Goal: Task Accomplishment & Management: Complete application form

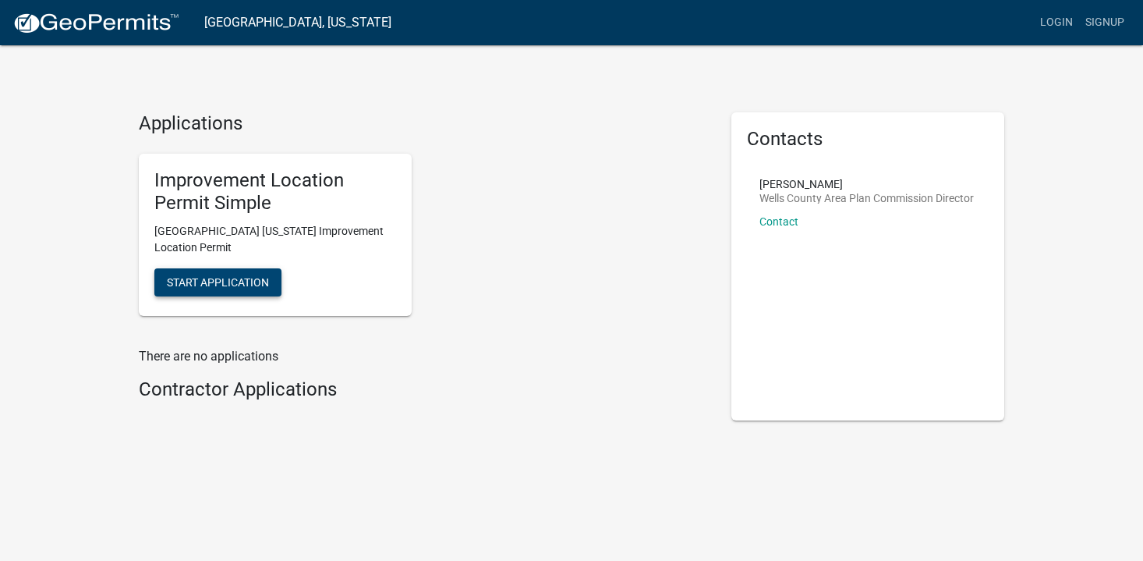
click at [251, 286] on span "Start Application" at bounding box center [218, 282] width 102 height 12
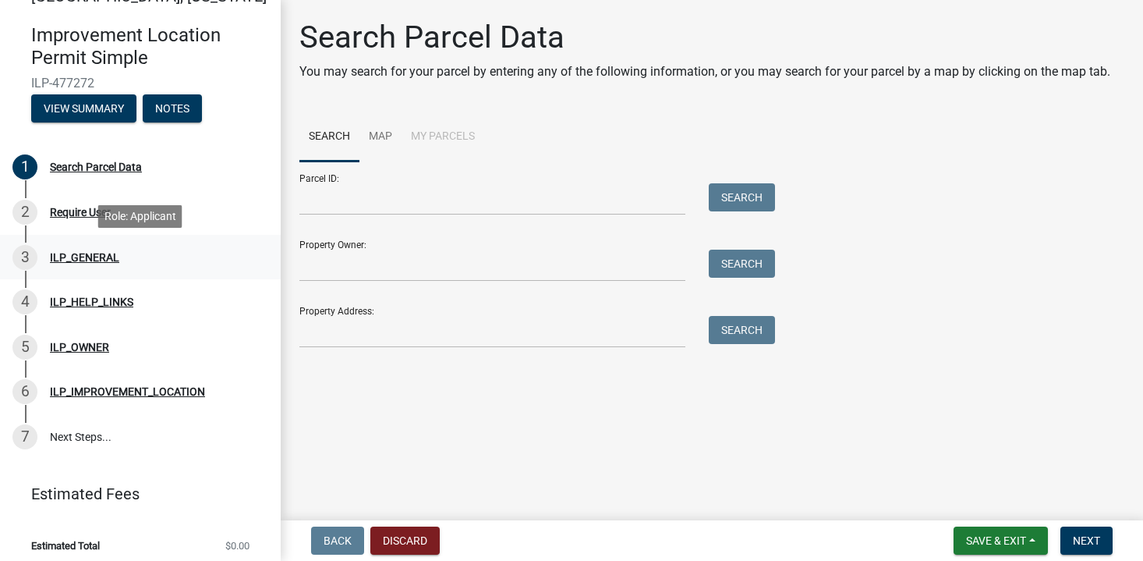
scroll to position [41, 0]
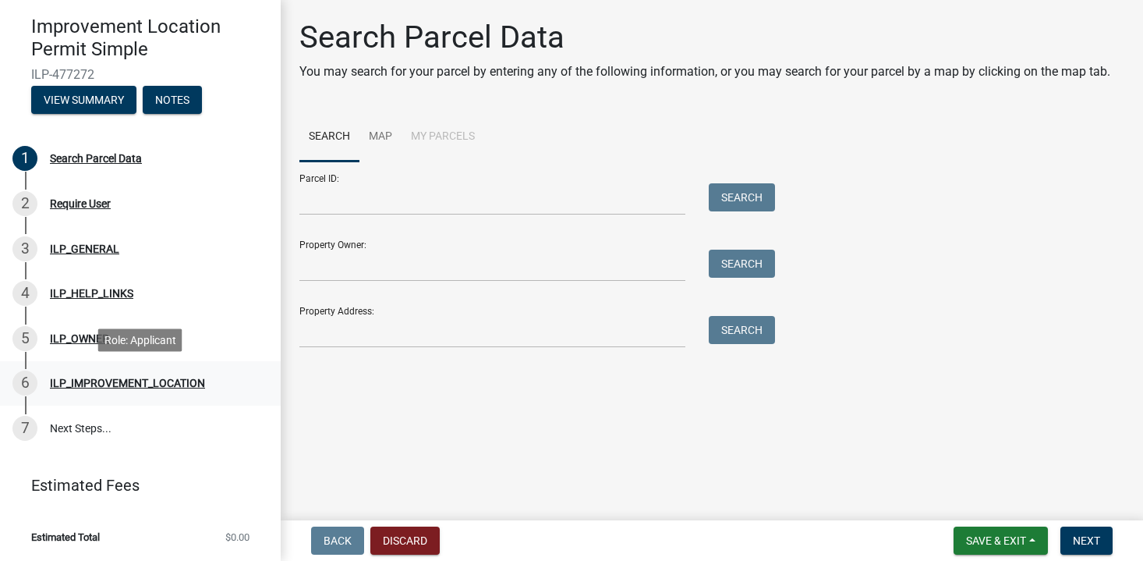
click at [110, 382] on div "ILP_IMPROVEMENT_LOCATION" at bounding box center [127, 382] width 155 height 11
click at [169, 379] on div "ILP_IMPROVEMENT_LOCATION" at bounding box center [127, 382] width 155 height 11
click at [95, 118] on header "[GEOGRAPHIC_DATA], [US_STATE] Improvement Location Permit Simple ILP-477272 Vie…" at bounding box center [140, 44] width 281 height 171
click at [89, 97] on button "View Summary" at bounding box center [83, 100] width 105 height 28
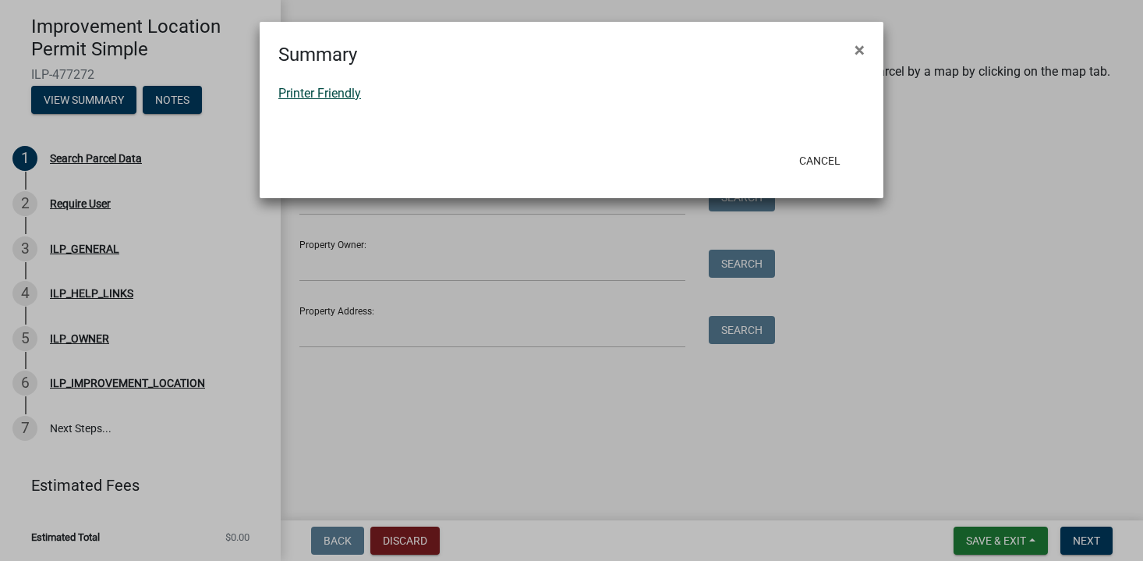
click at [327, 90] on link "Printer Friendly" at bounding box center [319, 93] width 83 height 15
click at [858, 50] on span "×" at bounding box center [860, 50] width 10 height 22
